Goal: Task Accomplishment & Management: Complete application form

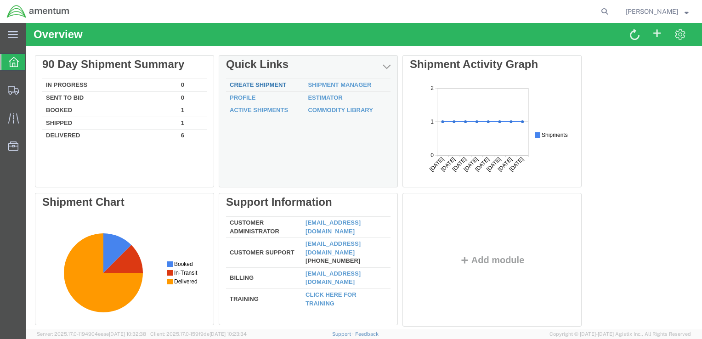
click at [264, 86] on link "Create Shipment" at bounding box center [258, 84] width 56 height 7
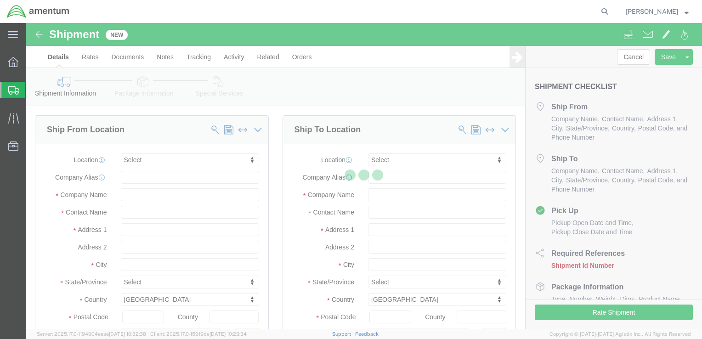
select select
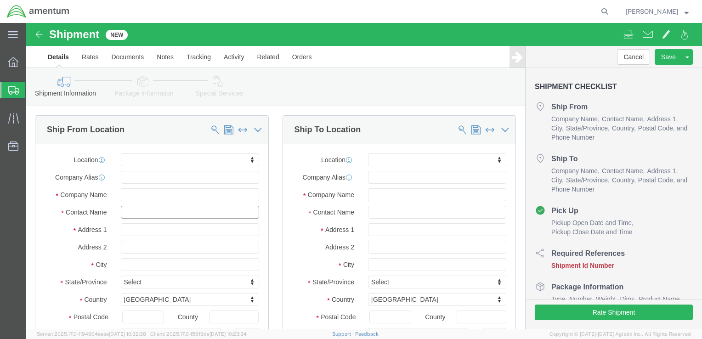
click input "text"
type input "[PERSON_NAME]"
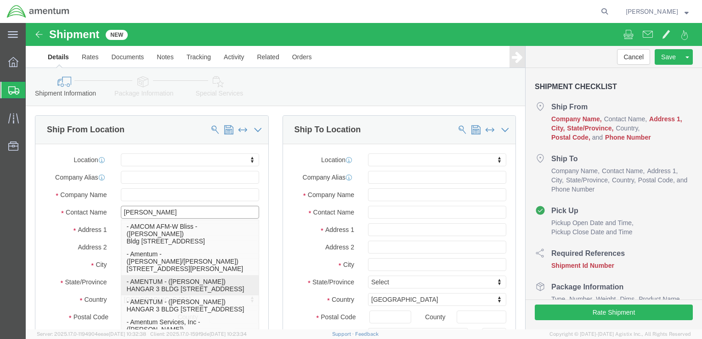
click p "- AMENTUM - ([PERSON_NAME]) HANGAR 3 BLDG 9500 MCAS MIRAMAR, [GEOGRAPHIC_DATA],…"
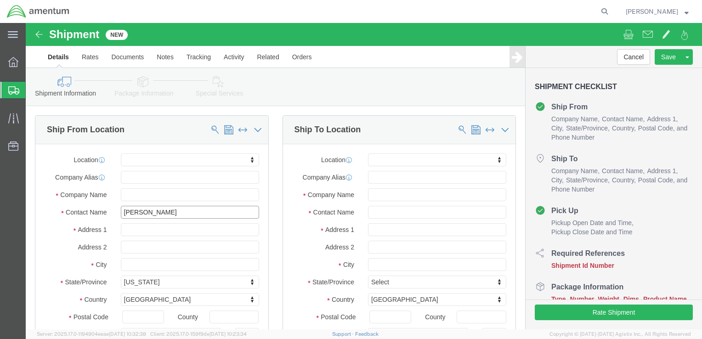
select select
type input "AMENTUM"
type input "[PERSON_NAME]"
type input "HANGAR 3 BLDG 9500 MCAS MIRAMAR"
type input "[GEOGRAPHIC_DATA]"
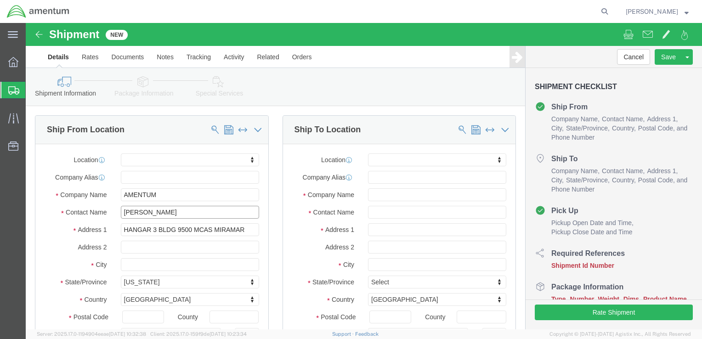
select select "CA"
type input "92145"
type input "[GEOGRAPHIC_DATA]"
type input "8583074239"
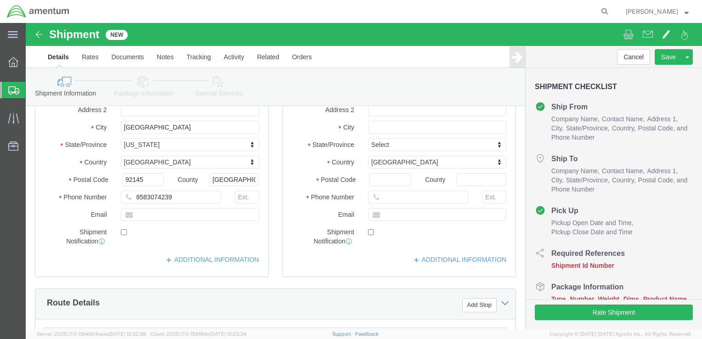
scroll to position [138, 0]
type input "[PERSON_NAME]"
click input "text"
type input "[EMAIL_ADDRESS][DOMAIN_NAME]"
checkbox input "true"
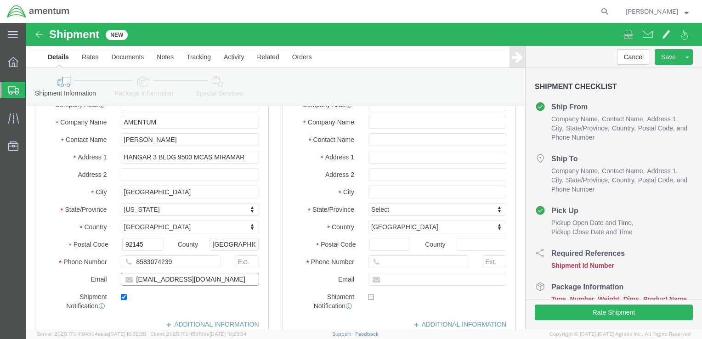
scroll to position [0, 0]
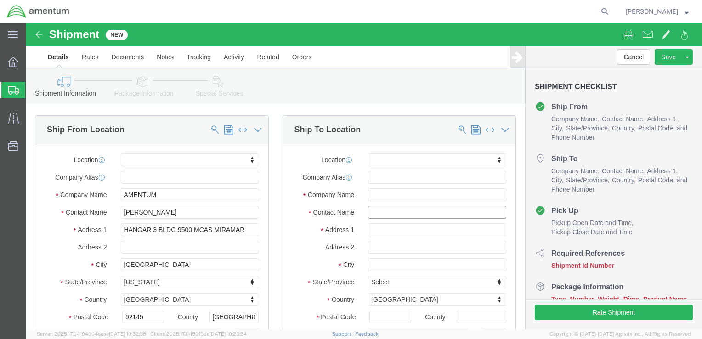
click input "text"
type input "[PERSON_NAME]"
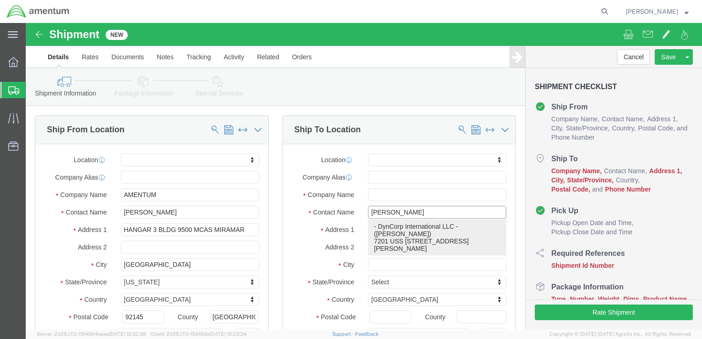
click p "- DynCorp International LLC - ([PERSON_NAME]) [STREET_ADDRESS][PERSON_NAME][PER…"
select select
type input "DynCorp International LLC"
type input "[PERSON_NAME]"
type input "7201 USS WASP ST, Bldg 2992"
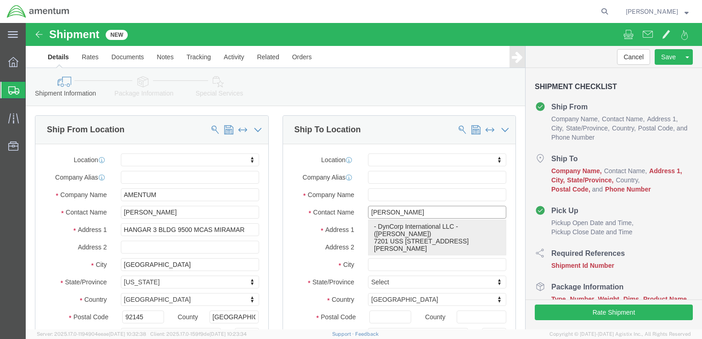
type input "NAS [PERSON_NAME][GEOGRAPHIC_DATA]"
type input "[PERSON_NAME]"
type input "32570"
type input "8504846263"
select select "FL"
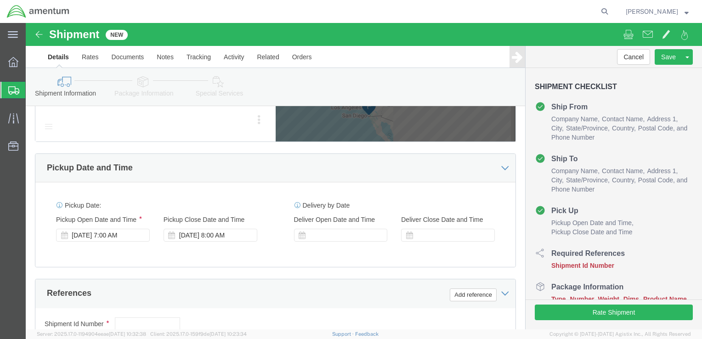
scroll to position [459, 0]
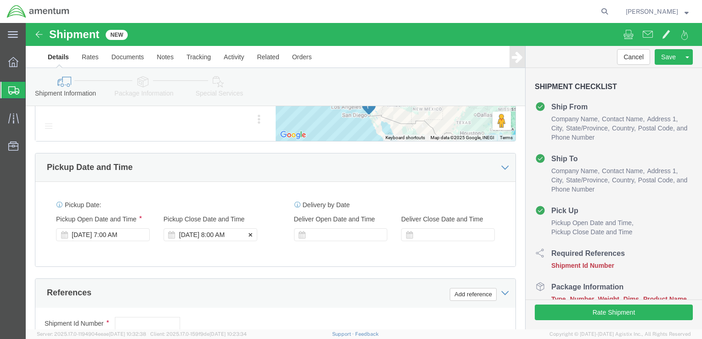
type input "[PERSON_NAME]"
click div "Pickup Close Date Pickup Close Time Pickup Close Date and Time [DATE] 8:00 AM"
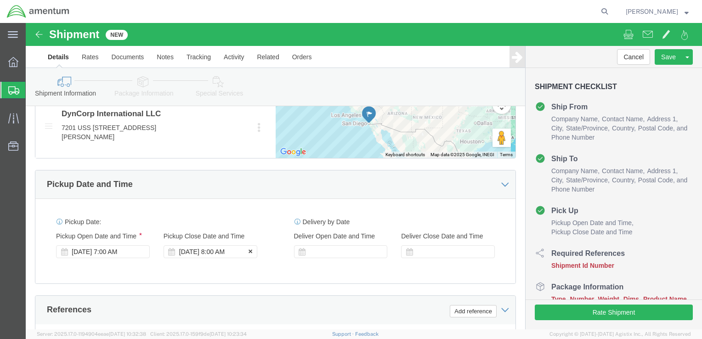
click div "[DATE] 8:00 AM"
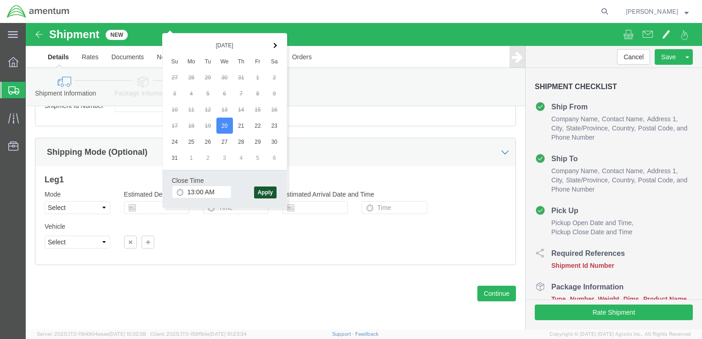
type input "1:00 PM"
click button "Apply"
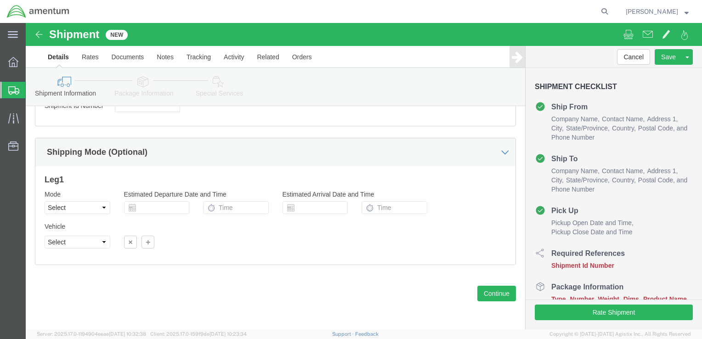
scroll to position [517, 0]
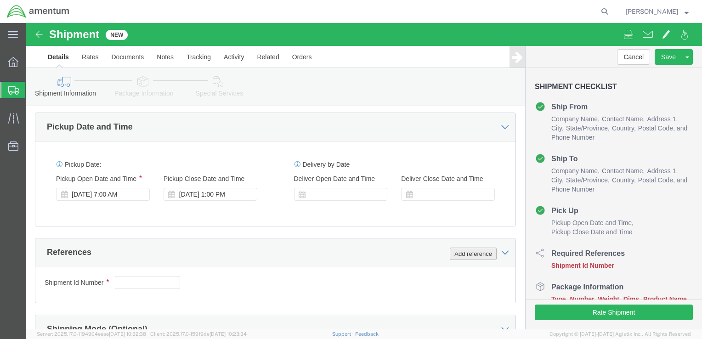
click button "Add reference"
click input "text"
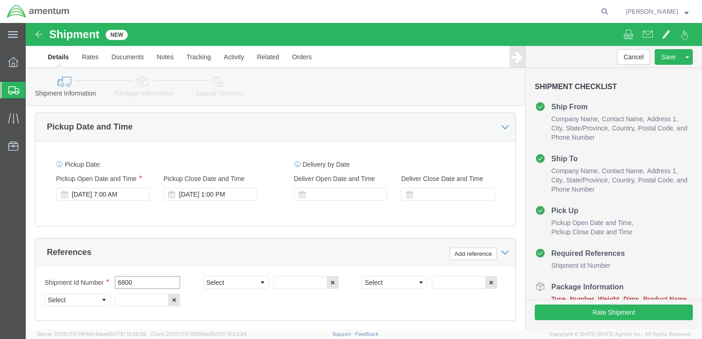
type input "6800"
click select "Select Account Type Activity ID Airline Appointment Number ASN Batch Request # …"
select select "DEPT"
click select "Select Account Type Activity ID Airline Appointment Number ASN Batch Request # …"
click input "text"
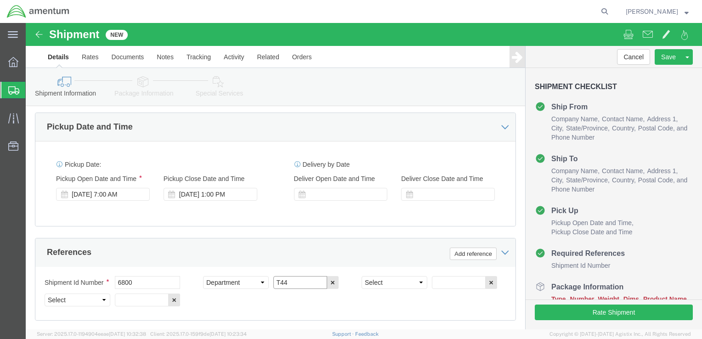
type input "T44"
click select "Select Account Type Activity ID Airline Appointment Number ASN Batch Request # …"
select select "PCKSLIP"
click select "Select Account Type Activity ID Airline Appointment Number ASN Batch Request # …"
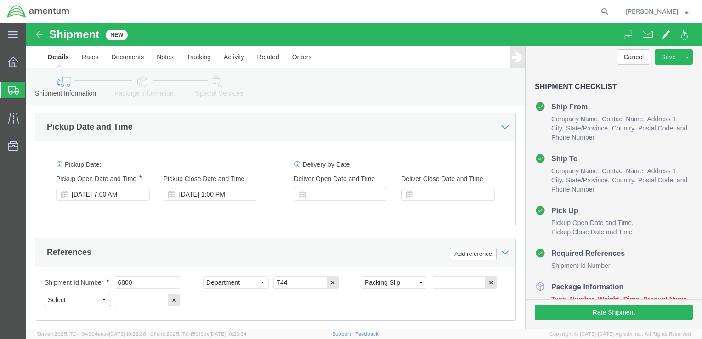
select select "PCKSLIP"
click select "Select Account Type Activity ID Airline Appointment Number ASN Batch Request # …"
click input "text"
type input "8-5"
click select "Select Account Type Activity ID Airline Appointment Number ASN Batch Request # …"
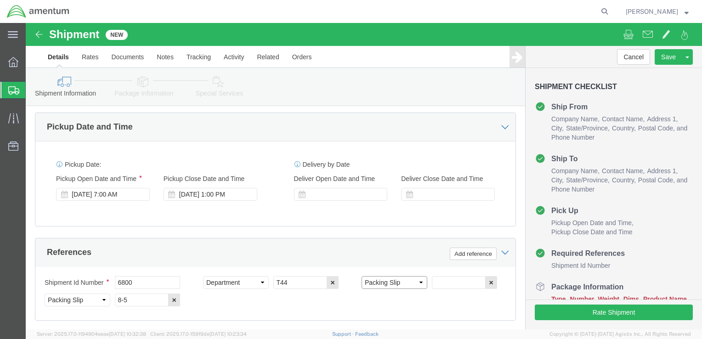
select select "PROJNUM"
click select "Select Account Type Activity ID Airline Appointment Number ASN Batch Request # …"
click input "text"
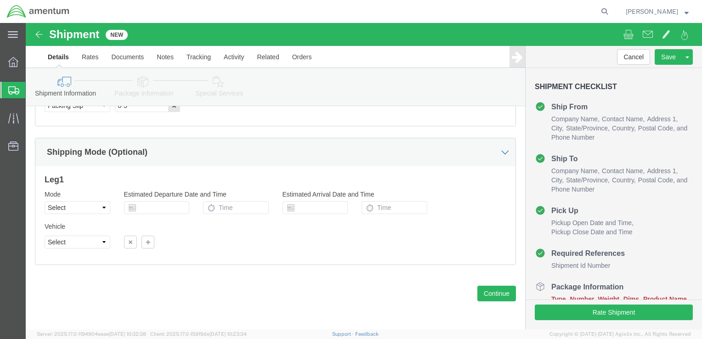
scroll to position [718, 0]
type input "6097.5.028.03.T.FT.0.09M.B00"
click button "Continue"
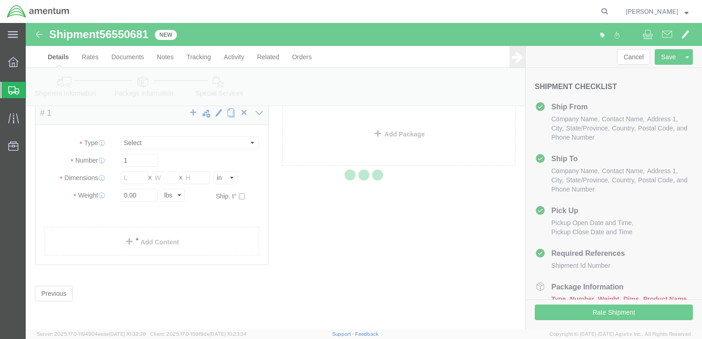
scroll to position [3, 0]
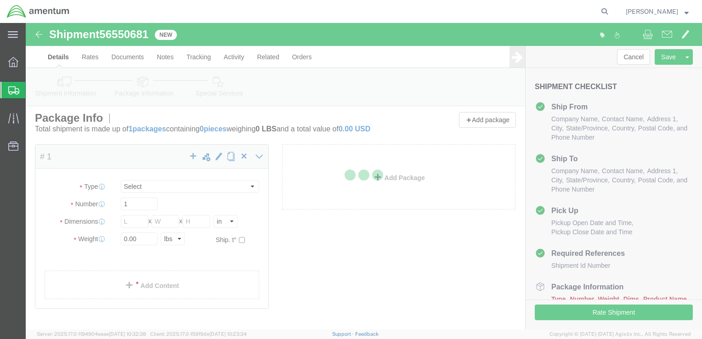
select select "CBOX"
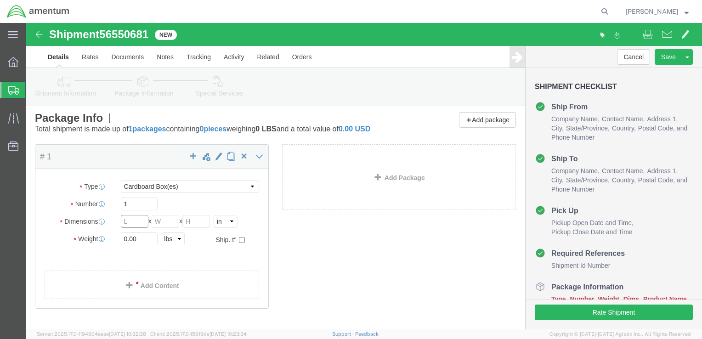
click input "text"
type input "12"
type input "5"
click input "0.00"
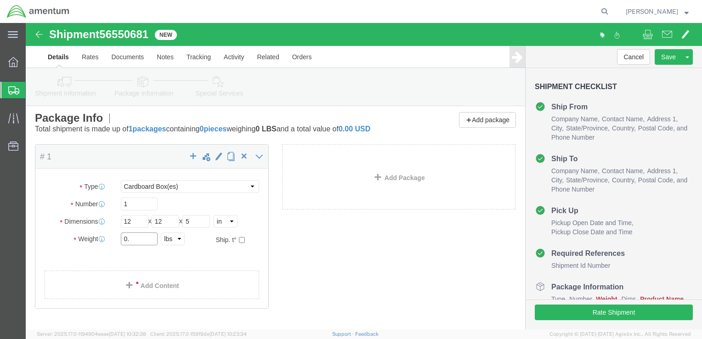
type input "0"
type input "5.0"
click link "Add Content"
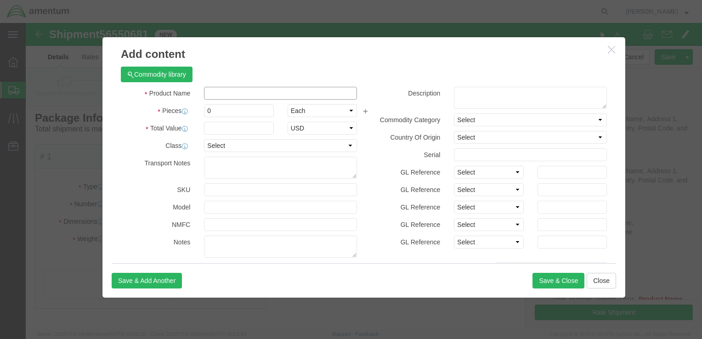
drag, startPoint x: 215, startPoint y: 96, endPoint x: 189, endPoint y: 73, distance: 34.5
click input "text"
type input "TEST EQUIPMENT"
click input "0"
type input "1"
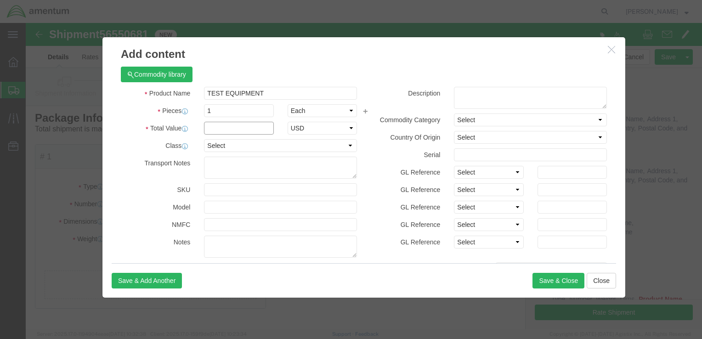
click input "text"
type input "1,000"
click button "Save & Close"
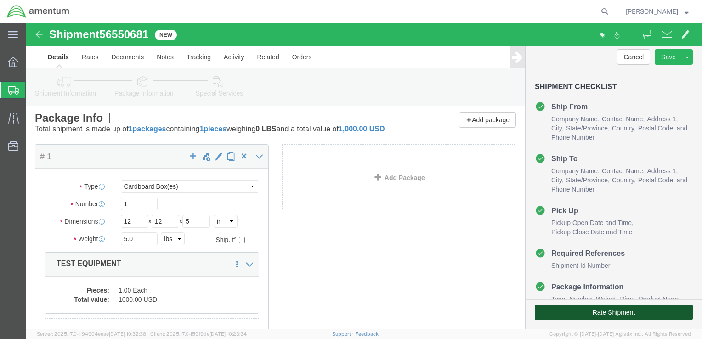
click button "Rate Shipment"
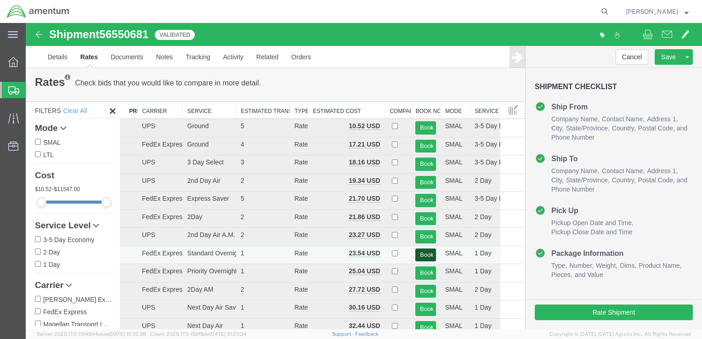
click at [419, 254] on button "Book" at bounding box center [425, 254] width 20 height 13
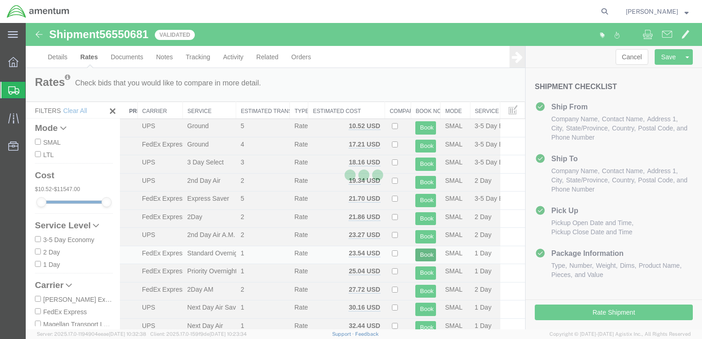
scroll to position [0, 0]
